Goal: Check status: Check status

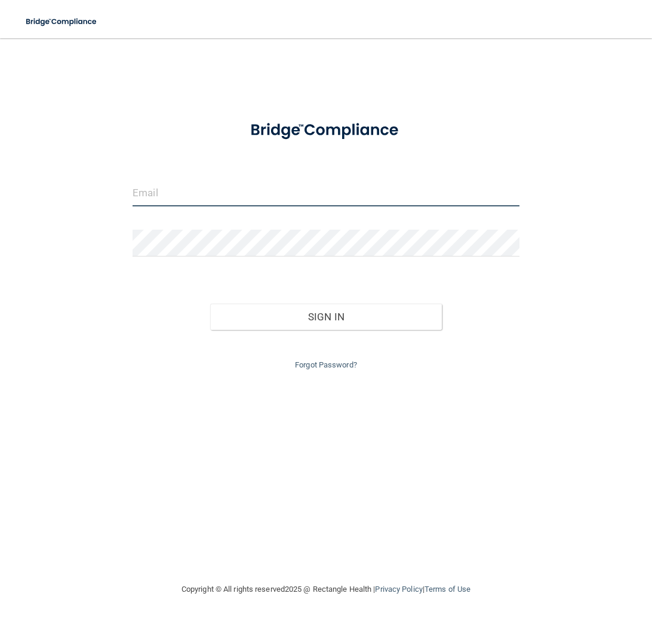
type input "[PERSON_NAME][EMAIL_ADDRESS][DOMAIN_NAME]"
click at [276, 338] on div "Forgot Password?" at bounding box center [326, 351] width 405 height 43
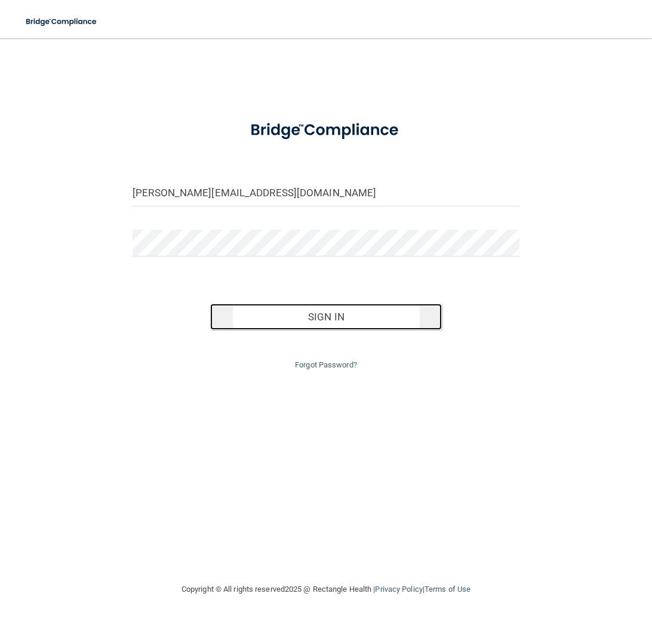
click at [276, 322] on button "Sign In" at bounding box center [326, 317] width 232 height 26
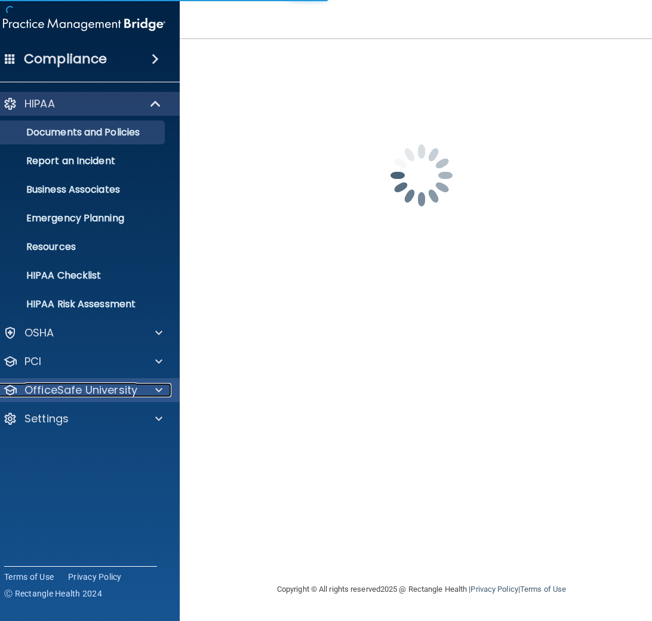
click at [91, 385] on p "OfficeSafe University" at bounding box center [80, 390] width 113 height 14
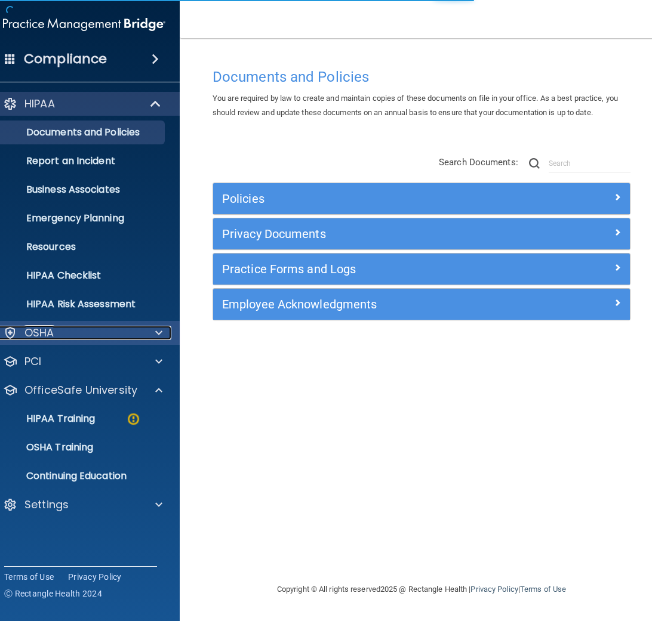
click at [90, 331] on div "OSHA" at bounding box center [68, 333] width 148 height 14
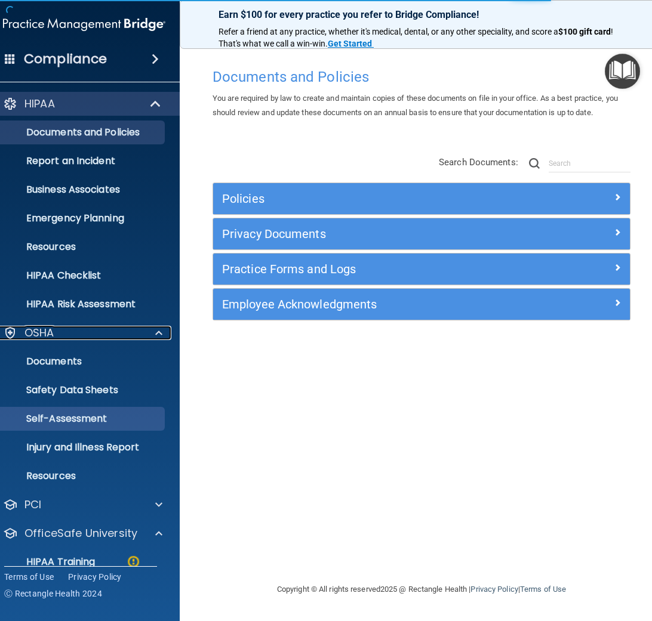
scroll to position [103, 0]
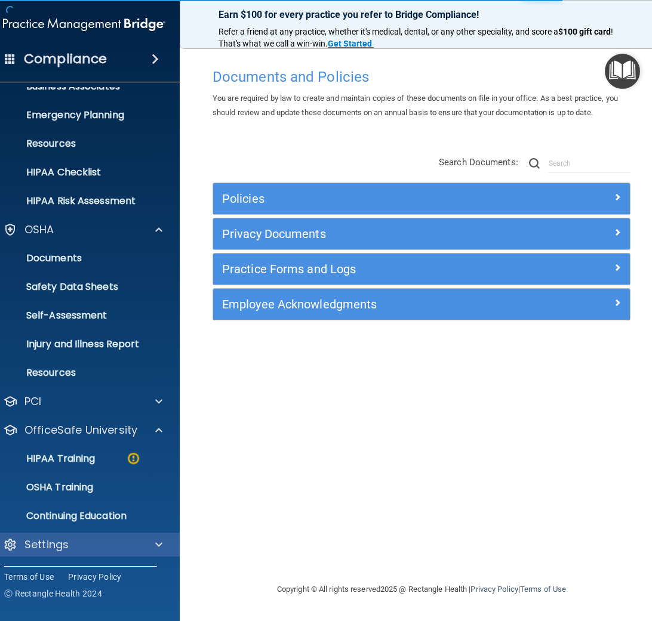
click at [94, 536] on div "Settings" at bounding box center [85, 545] width 192 height 24
click at [155, 551] on span at bounding box center [158, 545] width 7 height 14
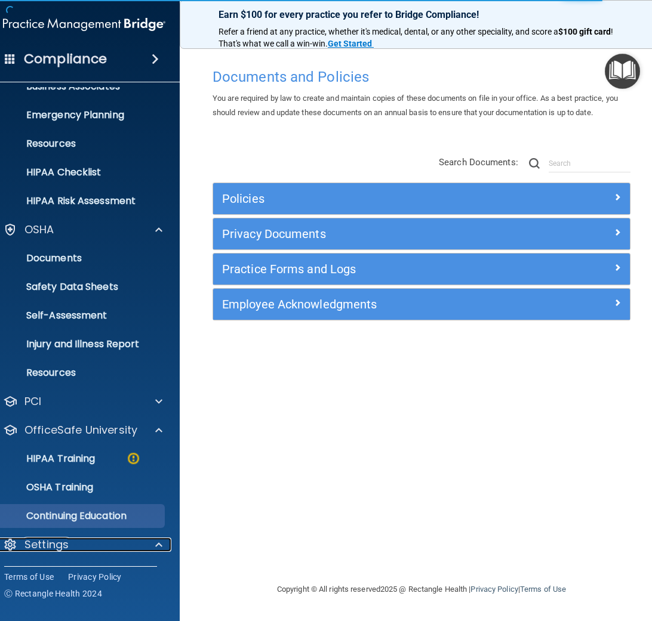
scroll to position [217, 0]
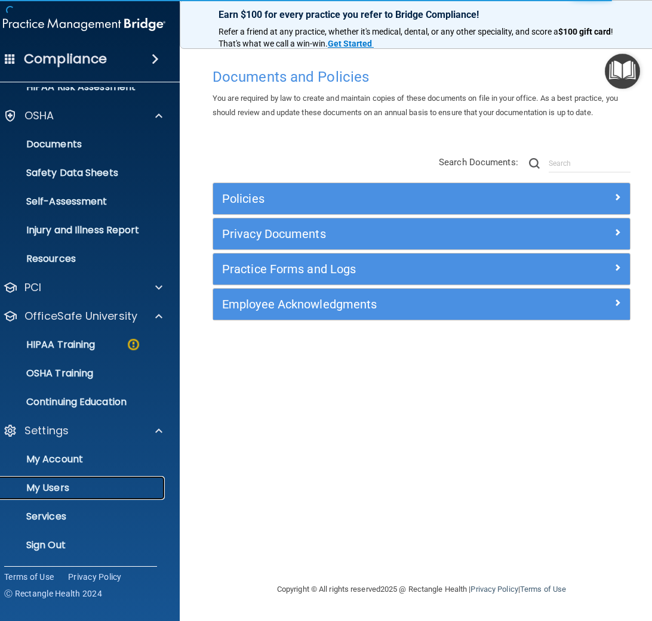
click at [76, 483] on p "My Users" at bounding box center [77, 488] width 163 height 12
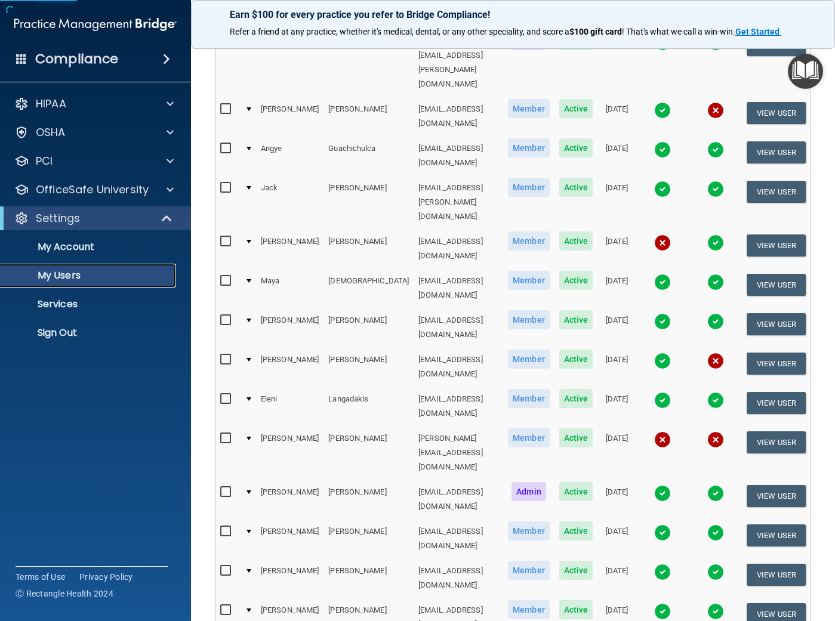
scroll to position [337, 0]
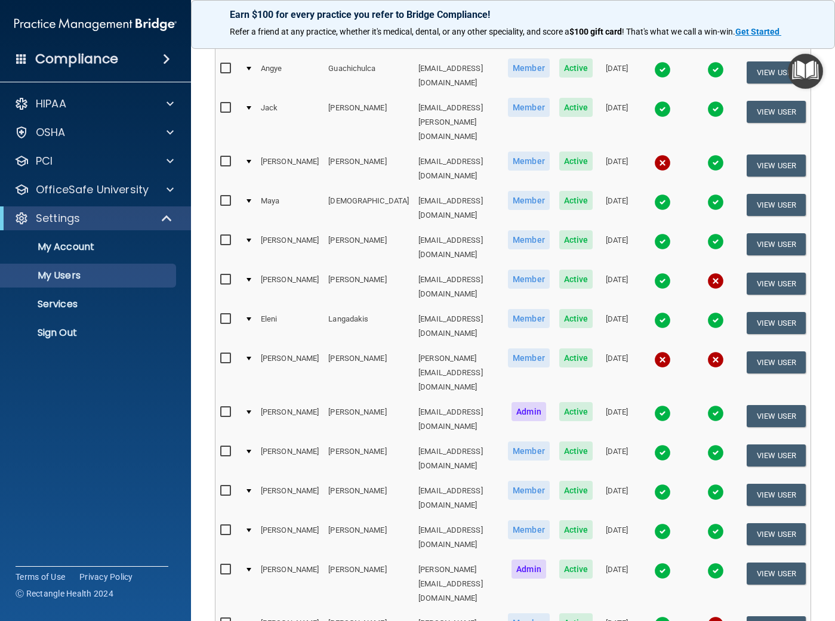
select select "40"
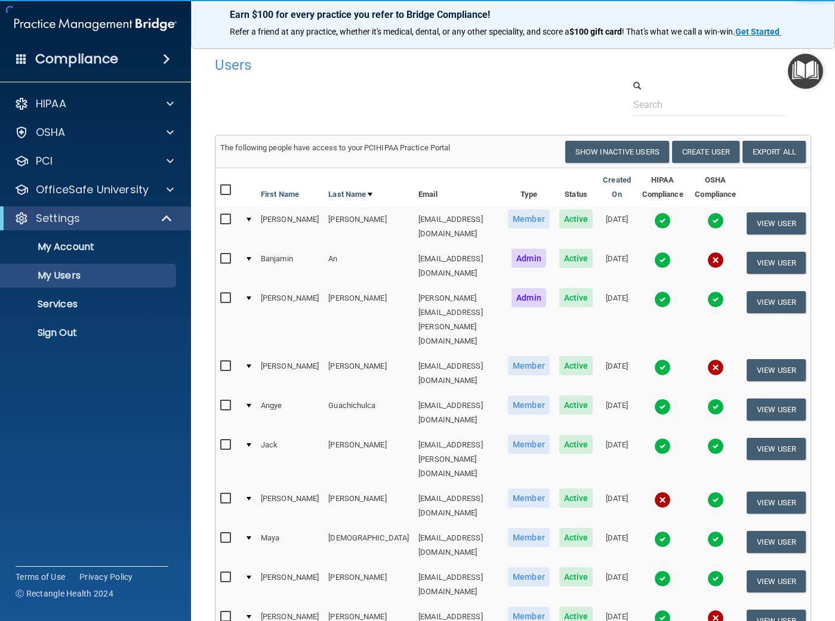
click at [651, 399] on img at bounding box center [715, 407] width 17 height 17
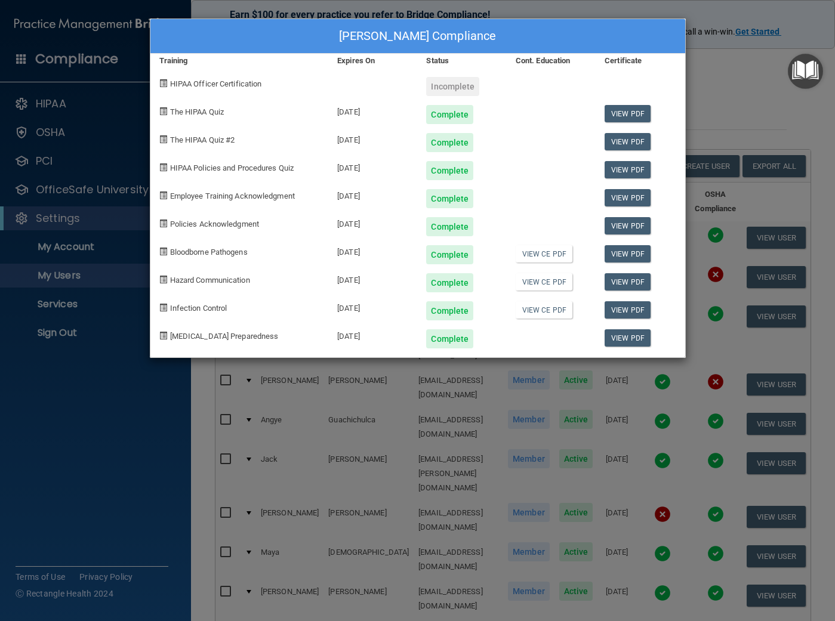
click at [651, 39] on div "[PERSON_NAME] Compliance Training Expires On Status Cont. Education Certificate…" at bounding box center [417, 310] width 835 height 621
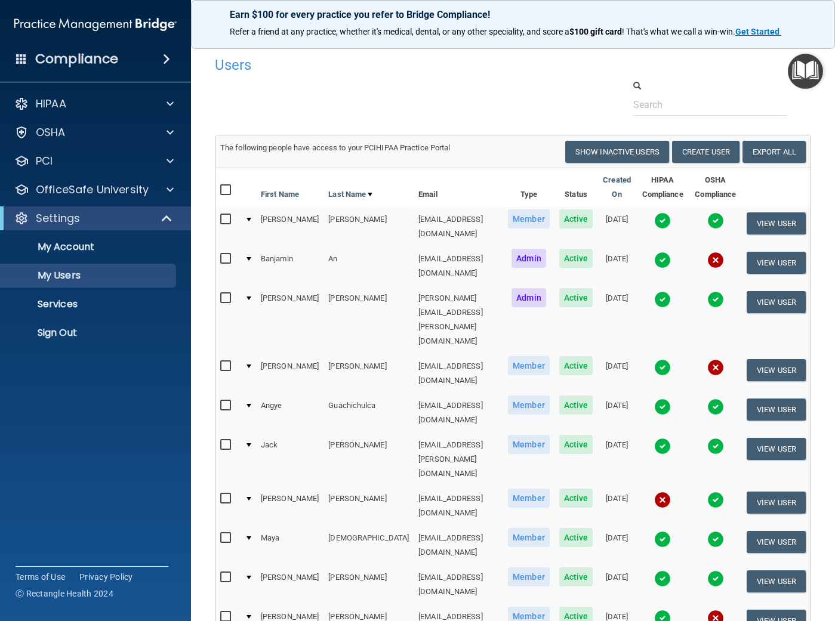
click at [651, 570] on img at bounding box center [715, 578] width 17 height 17
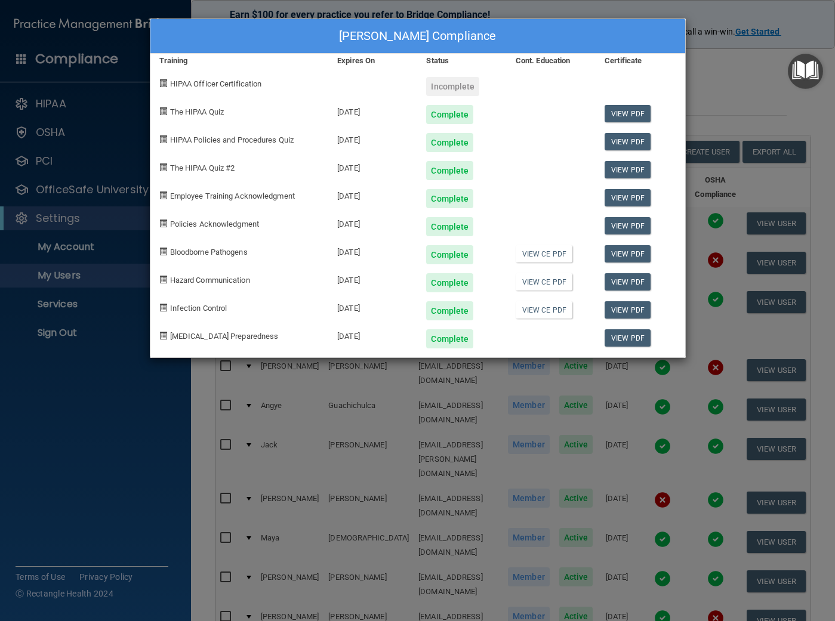
drag, startPoint x: 314, startPoint y: 480, endPoint x: 319, endPoint y: 452, distance: 28.4
click at [314, 479] on div "[PERSON_NAME] Compliance Training Expires On Status Cont. Education Certificate…" at bounding box center [417, 310] width 835 height 621
